Goal: Check status: Check status

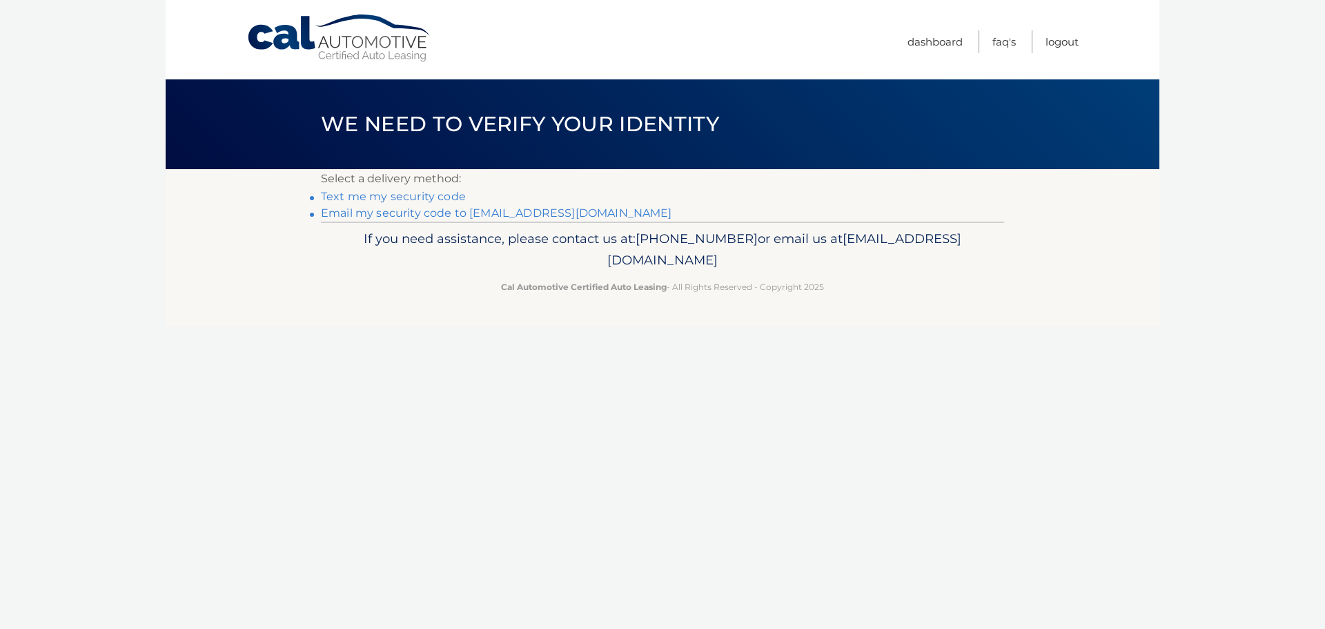
click at [451, 213] on link "Email my security code to m*********@calautomotive.com" at bounding box center [496, 212] width 351 height 13
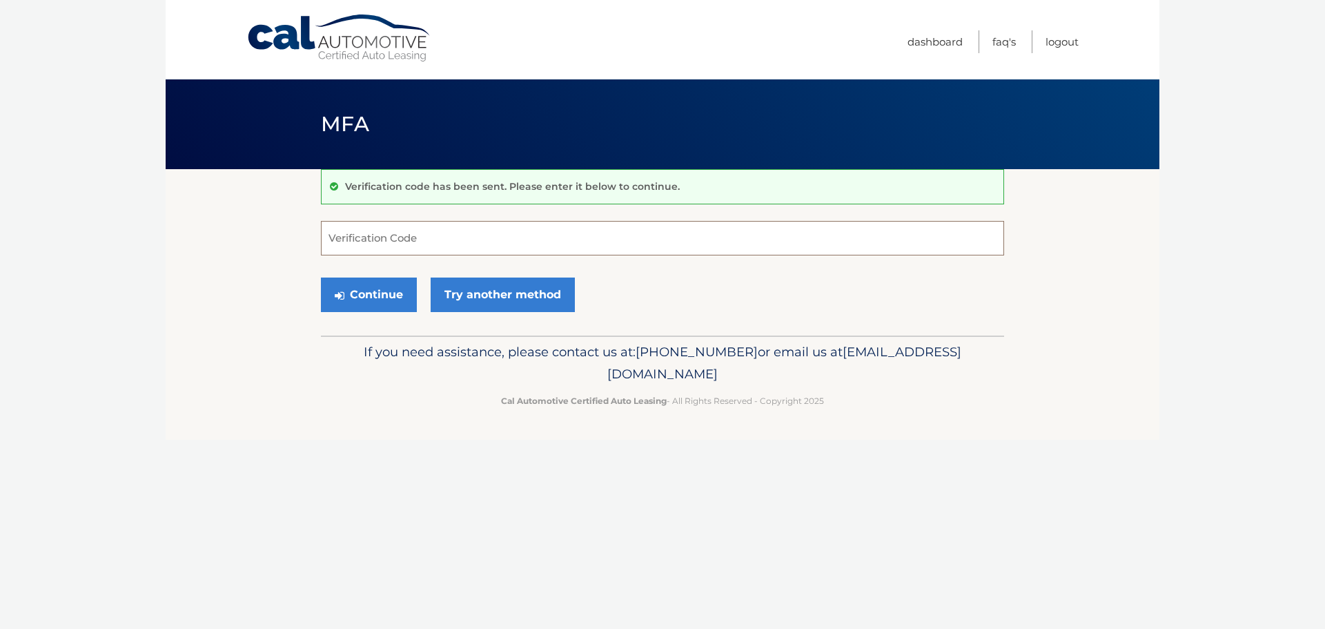
click at [373, 237] on input "Verification Code" at bounding box center [662, 238] width 683 height 35
type input "636611"
click at [321, 277] on button "Continue" at bounding box center [369, 294] width 96 height 35
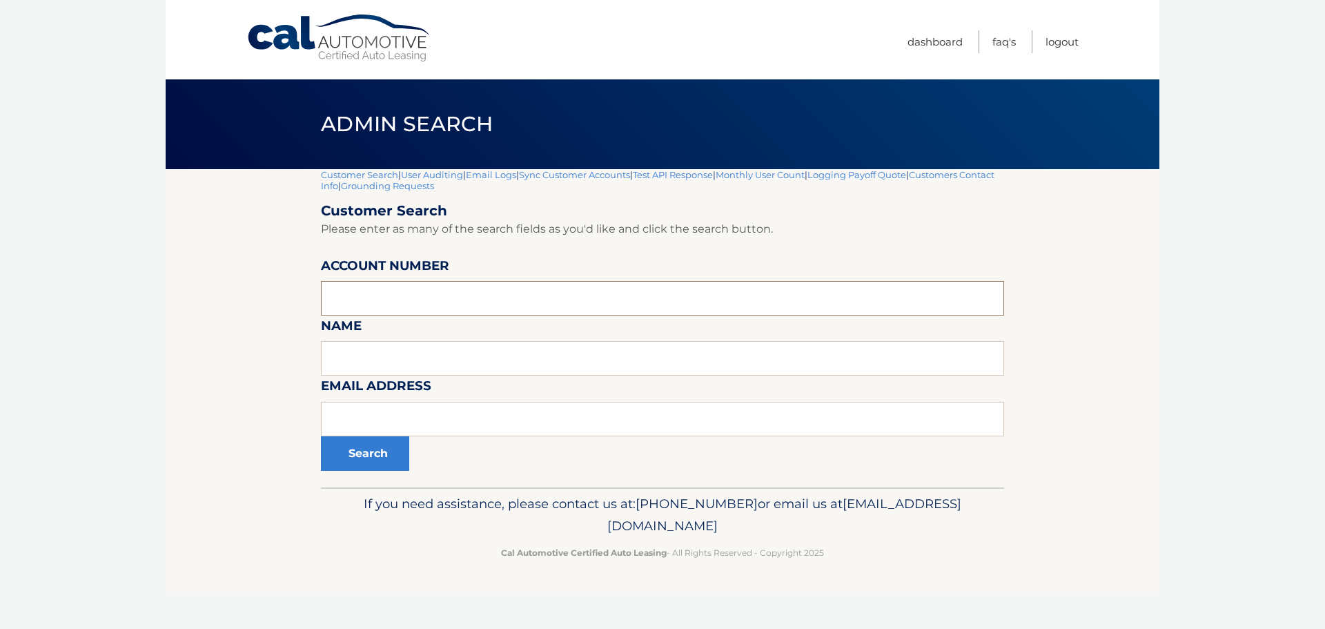
click at [402, 299] on input "text" at bounding box center [662, 298] width 683 height 35
type input "44455545336"
click at [321, 436] on button "Search" at bounding box center [365, 453] width 88 height 35
